Goal: Task Accomplishment & Management: Use online tool/utility

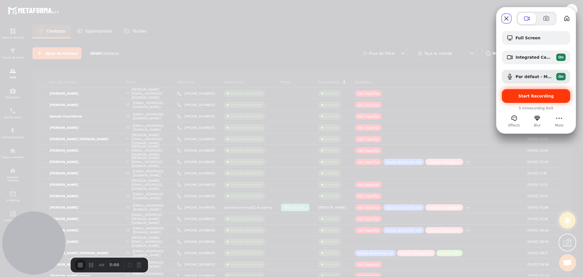
click at [536, 95] on span "Start Recording" at bounding box center [537, 96] width 36 height 5
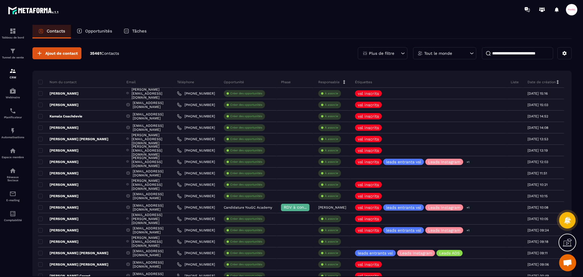
click at [96, 34] on div "Opportunités" at bounding box center [94, 32] width 47 height 14
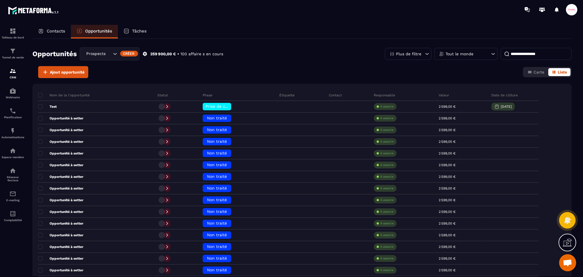
click at [113, 55] on icon "Search for option" at bounding box center [115, 54] width 6 height 6
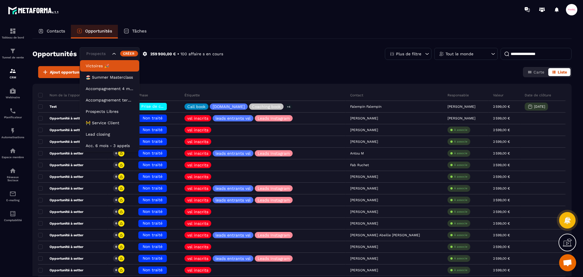
click at [107, 69] on li "Victoires 🎉" at bounding box center [109, 65] width 59 height 11
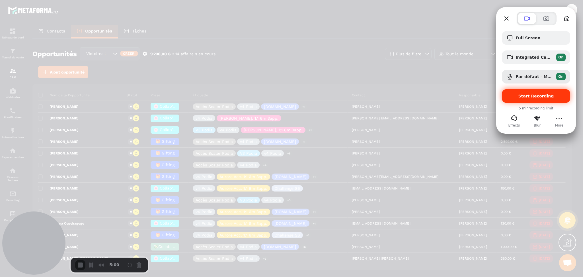
click at [512, 97] on span "Start Recording" at bounding box center [536, 96] width 59 height 5
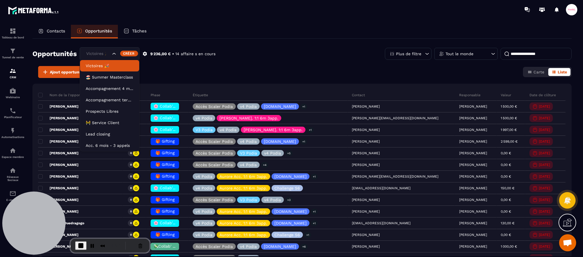
click at [111, 55] on div "Victoires 🎉" at bounding box center [110, 53] width 60 height 13
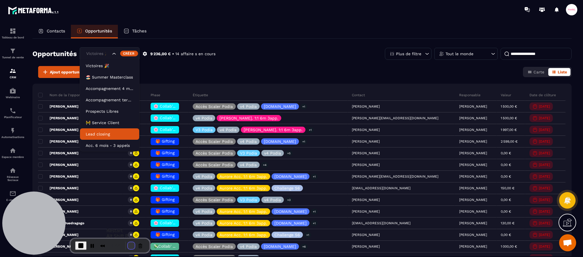
click at [129, 247] on button "Restart Recording" at bounding box center [131, 245] width 7 height 7
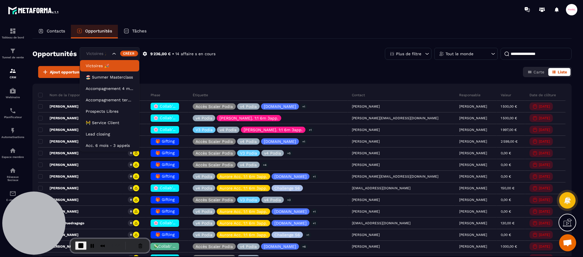
click at [95, 56] on div "Victoires 🎉" at bounding box center [97, 54] width 27 height 6
click at [319, 43] on div "Opportunités Victoires 🎉 Victoires 🎉 🏖️ Summer Masterclass Accompagnement 4 moi…" at bounding box center [302, 148] width 540 height 218
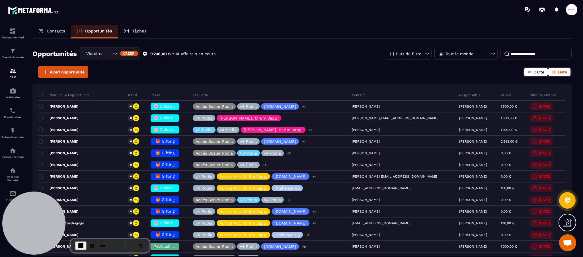
click at [531, 71] on icon "button" at bounding box center [529, 72] width 3 height 3
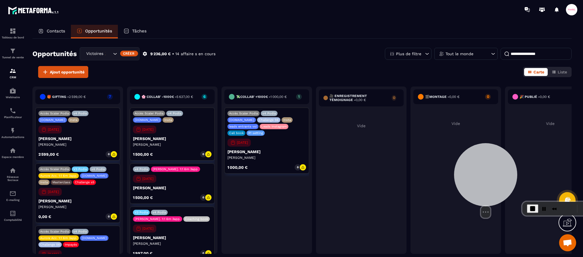
drag, startPoint x: 33, startPoint y: 219, endPoint x: 485, endPoint y: 181, distance: 453.6
click at [485, 181] on div at bounding box center [485, 174] width 63 height 63
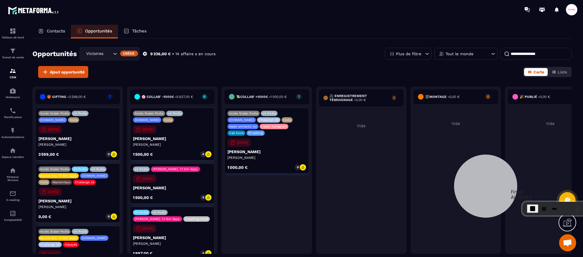
click at [534, 206] on span "End Recording" at bounding box center [533, 208] width 7 height 7
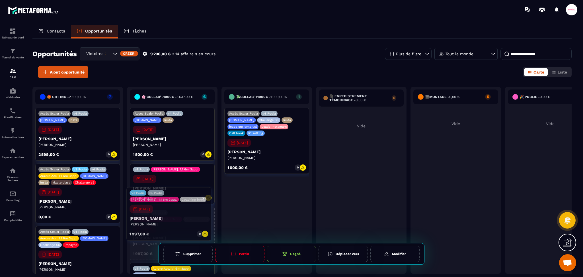
drag, startPoint x: 182, startPoint y: 230, endPoint x: 179, endPoint y: 210, distance: 20.2
click at [179, 210] on div "V3 Podia v4 Podia [PERSON_NAME]. 1:1 6m 3app. Coaching book [DATE] [PERSON_NAME…" at bounding box center [172, 233] width 85 height 53
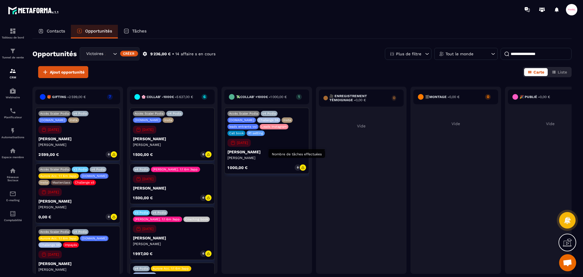
click at [297, 164] on div "0" at bounding box center [298, 167] width 6 height 6
